Goal: Task Accomplishment & Management: Use online tool/utility

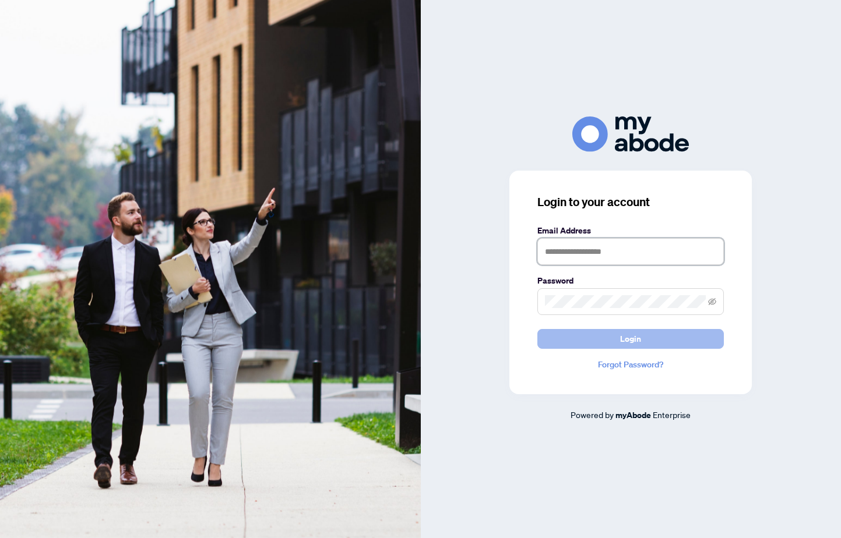
type input "**********"
click at [616, 340] on button "Login" at bounding box center [630, 339] width 186 height 20
